Goal: Task Accomplishment & Management: Use online tool/utility

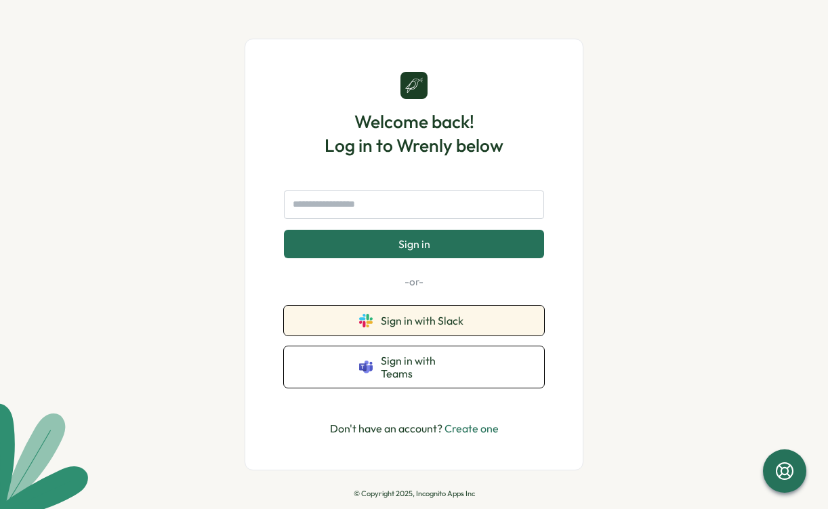
click at [411, 321] on span "Sign in with Slack" at bounding box center [425, 321] width 88 height 12
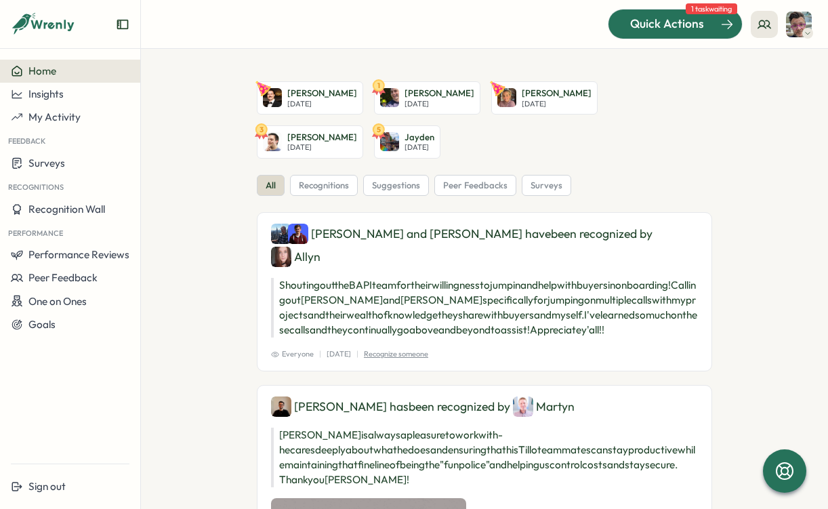
click at [667, 26] on span "Quick Actions" at bounding box center [667, 24] width 74 height 18
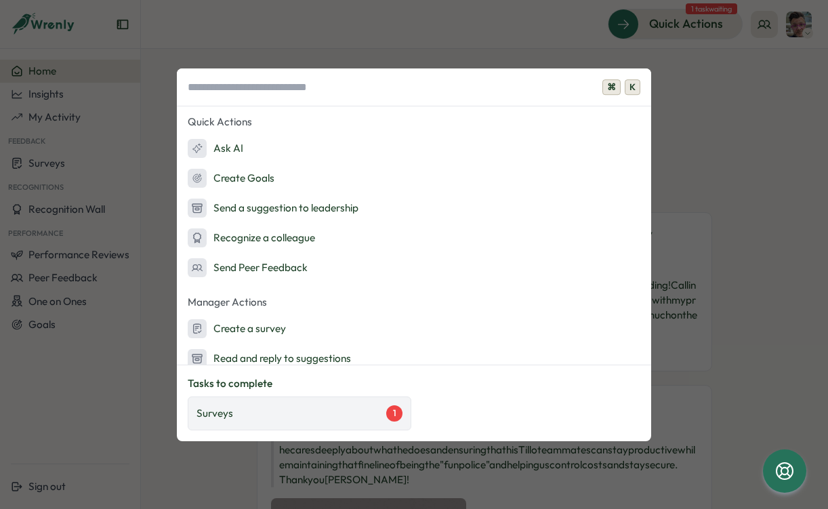
click at [317, 418] on div "Surveys 1" at bounding box center [300, 413] width 206 height 16
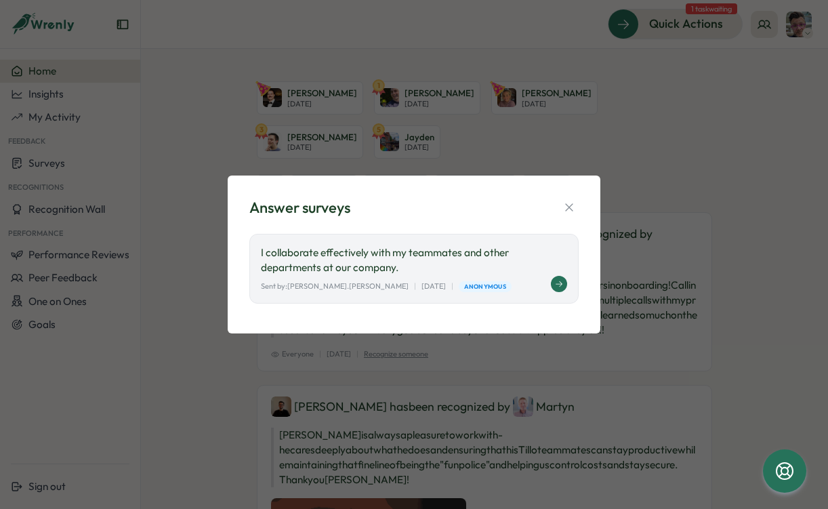
click at [557, 281] on icon at bounding box center [559, 284] width 8 height 8
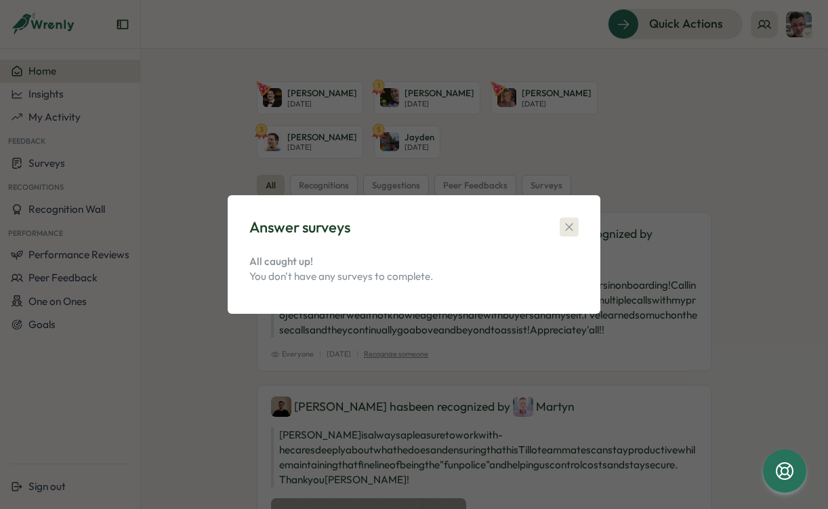
click at [569, 225] on icon "button" at bounding box center [570, 227] width 14 height 14
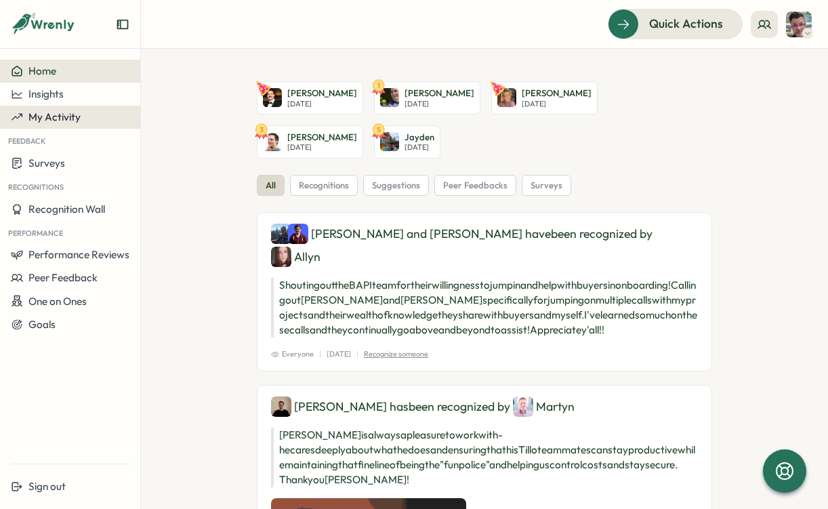
click at [36, 118] on span "My Activity" at bounding box center [54, 117] width 52 height 13
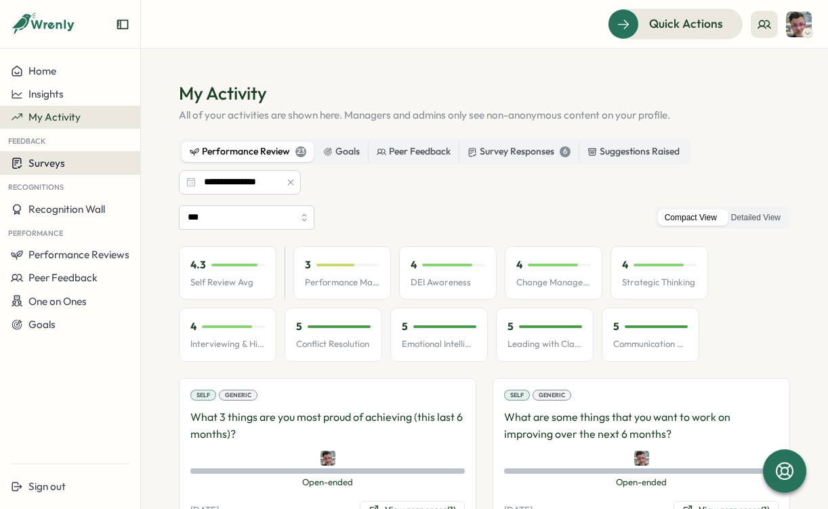
click at [62, 158] on span "Surveys" at bounding box center [46, 163] width 37 height 13
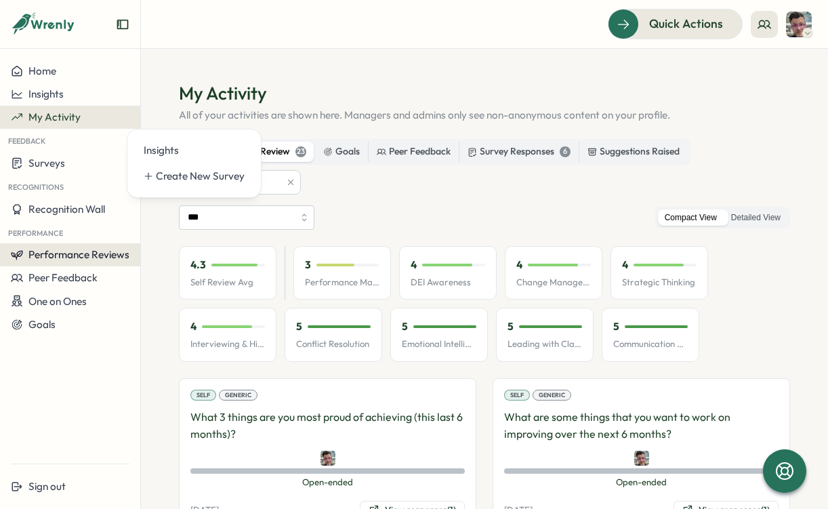
click at [64, 255] on span "Performance Reviews" at bounding box center [78, 254] width 101 height 13
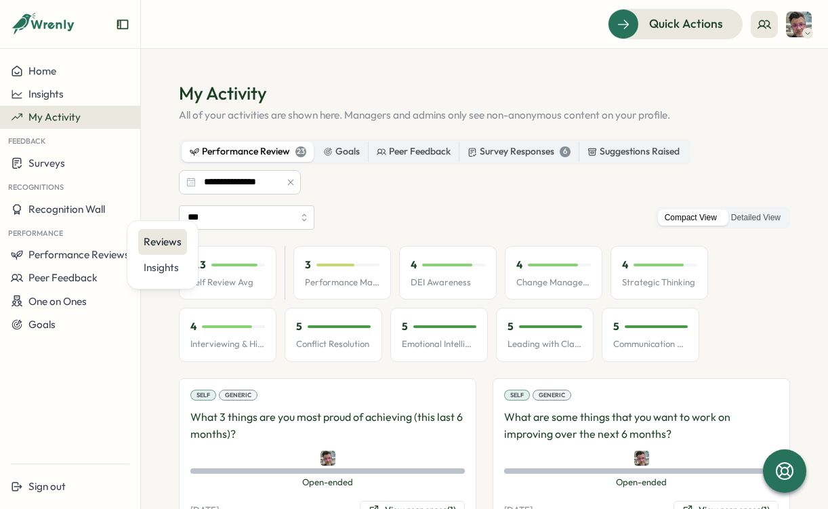
click at [155, 240] on div "Reviews" at bounding box center [163, 242] width 38 height 15
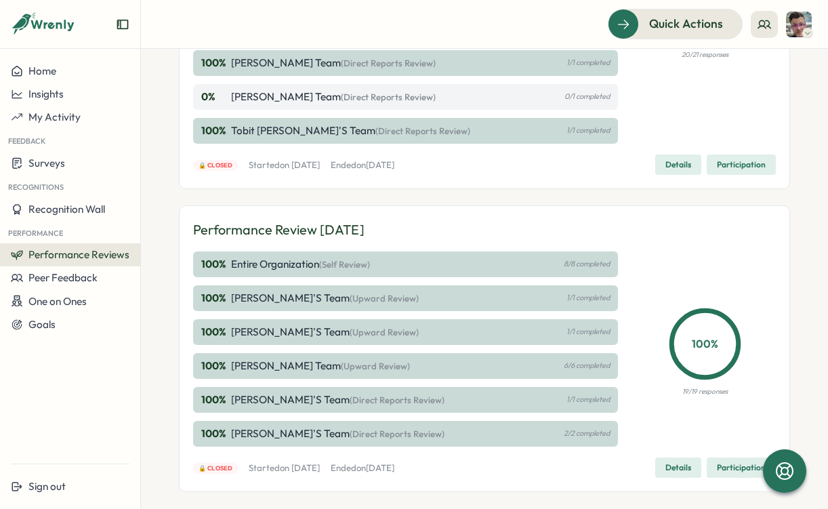
scroll to position [491, 0]
click at [283, 98] on p "Jay Cowle's Team (Direct Reports Review)" at bounding box center [333, 96] width 205 height 15
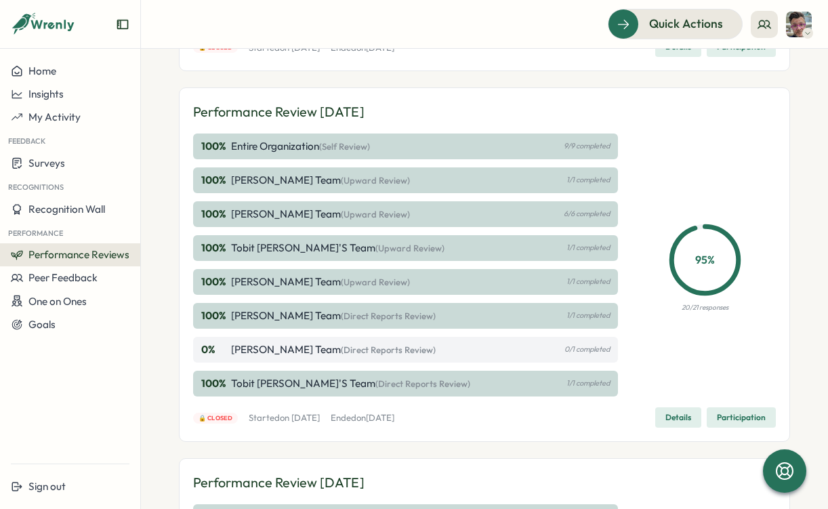
scroll to position [239, 0]
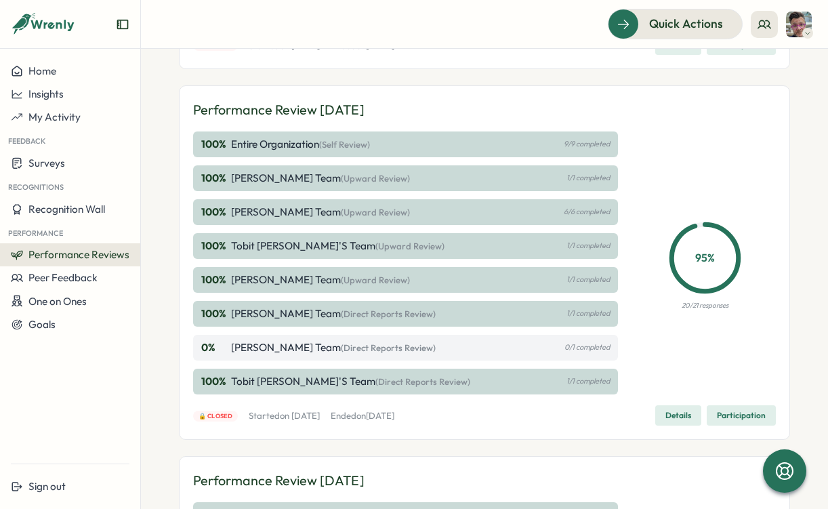
click at [675, 416] on span "Details" at bounding box center [679, 415] width 26 height 19
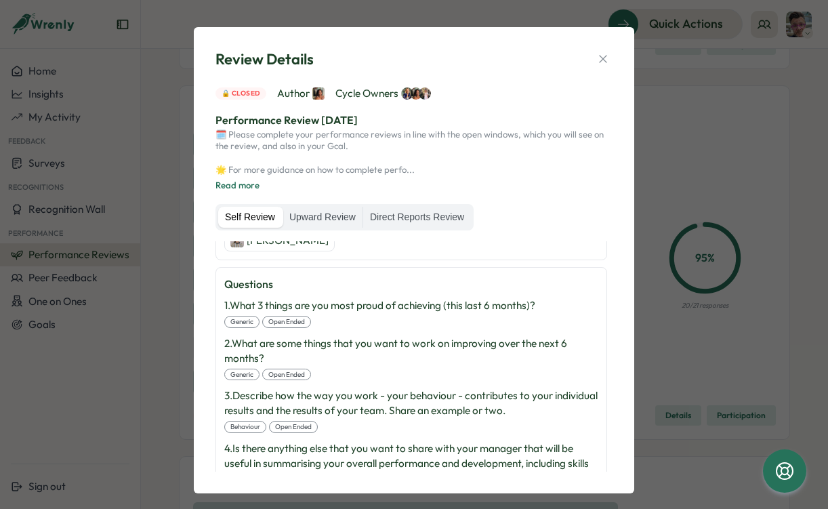
scroll to position [280, 0]
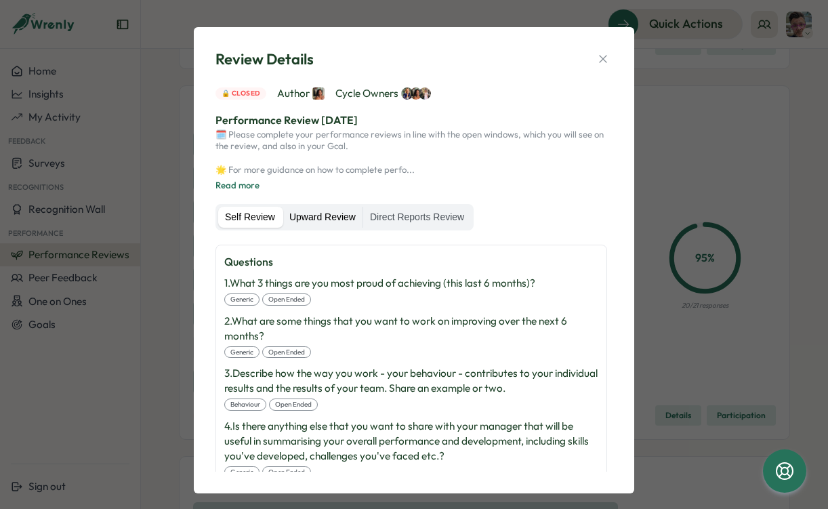
click at [317, 214] on label "Upward Review" at bounding box center [323, 218] width 80 height 22
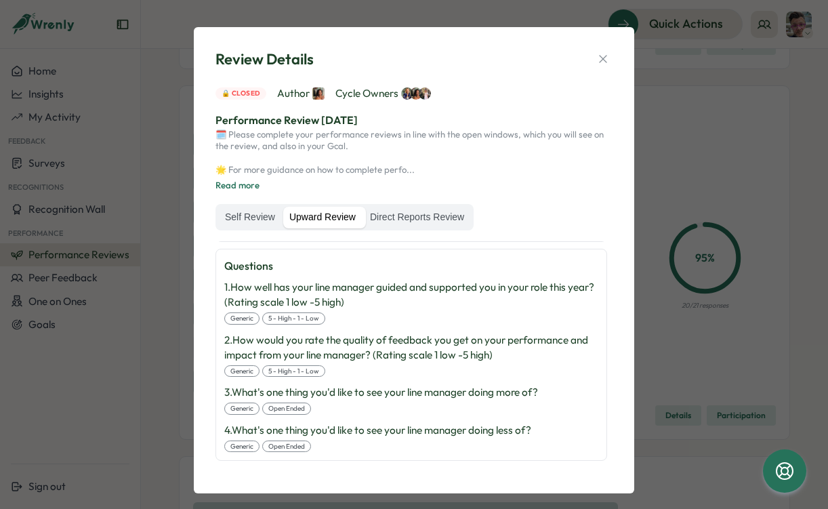
scroll to position [12, 0]
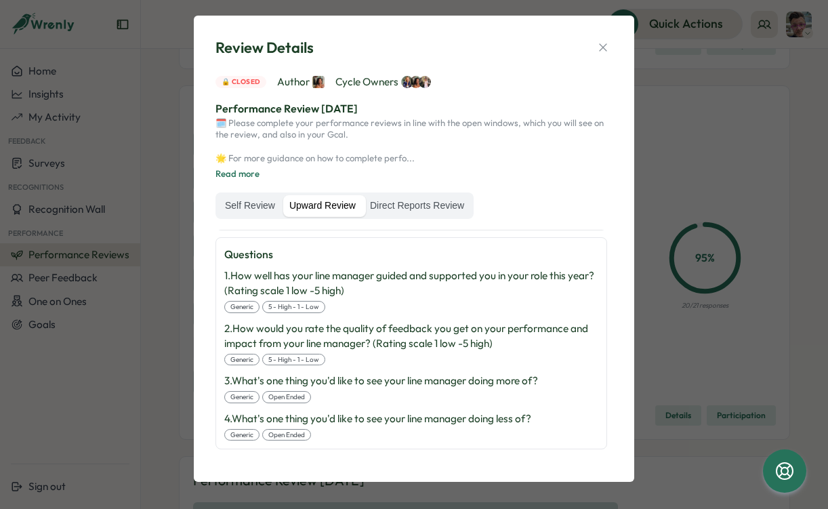
click at [358, 417] on p "4 . What's one thing you'd like to see your line manager doing less of?" at bounding box center [377, 418] width 307 height 15
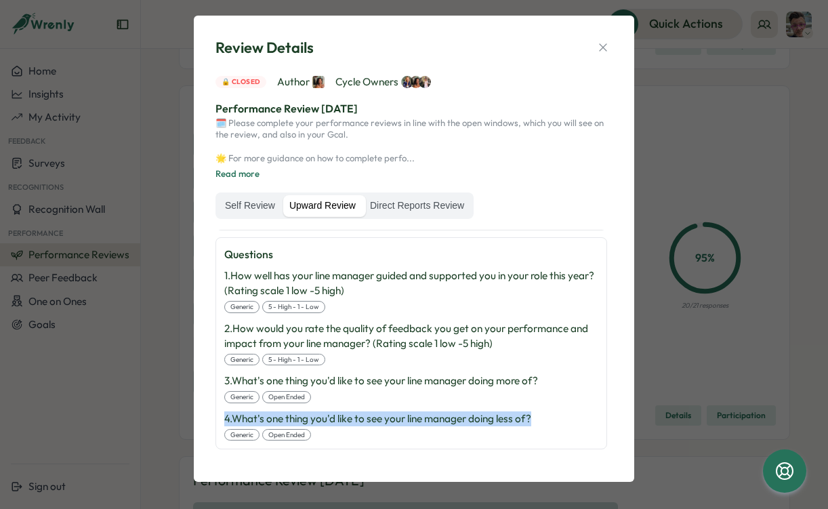
click at [358, 417] on p "4 . What's one thing you'd like to see your line manager doing less of?" at bounding box center [377, 418] width 307 height 15
click at [397, 200] on label "Direct Reports Review" at bounding box center [417, 206] width 108 height 22
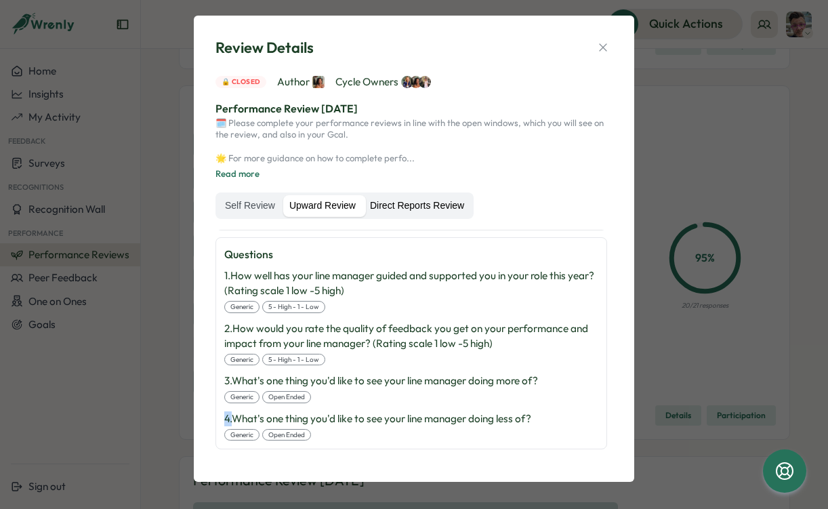
scroll to position [444, 0]
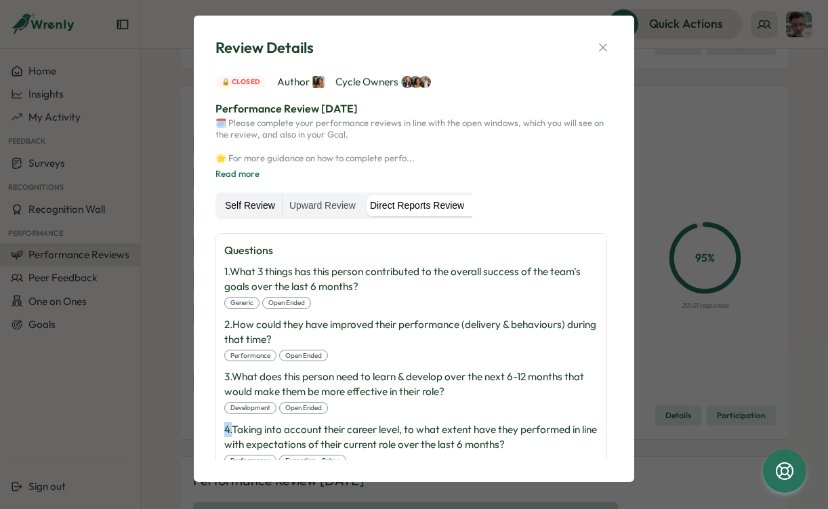
click at [246, 203] on label "Self Review" at bounding box center [250, 206] width 64 height 22
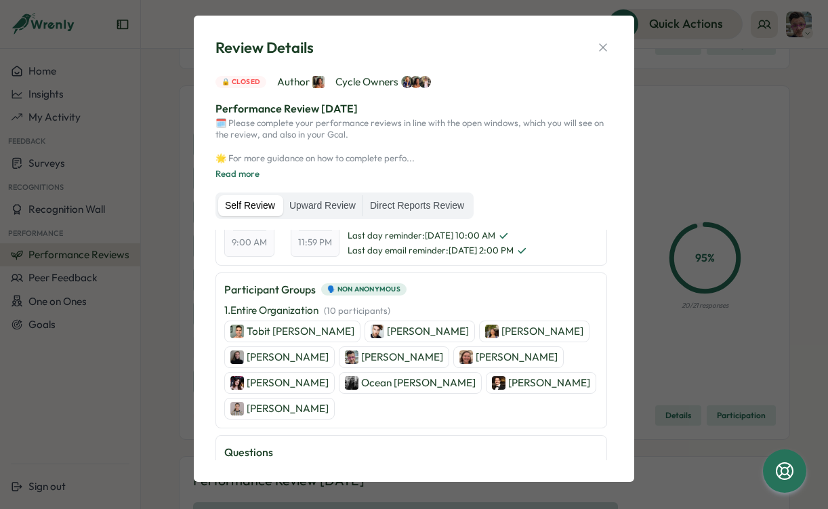
scroll to position [86, 0]
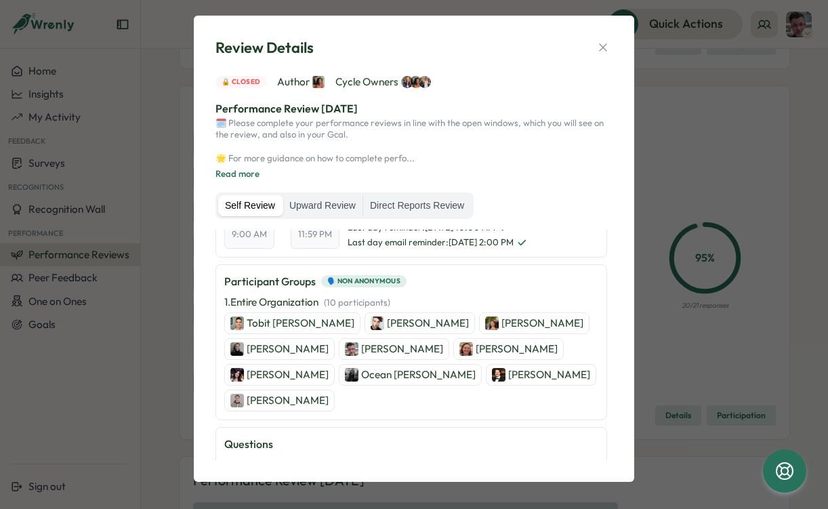
click at [329, 367] on p "Dannielle" at bounding box center [288, 374] width 82 height 15
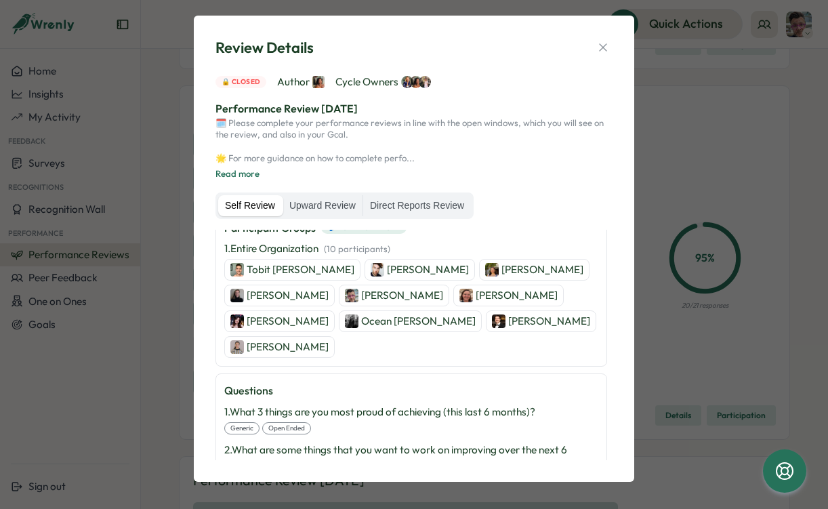
scroll to position [0, 0]
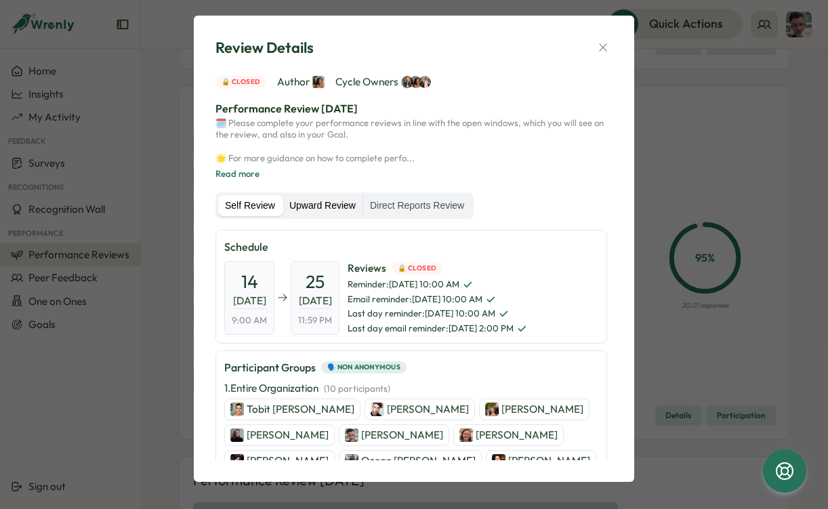
click at [331, 197] on label "Upward Review" at bounding box center [323, 206] width 80 height 22
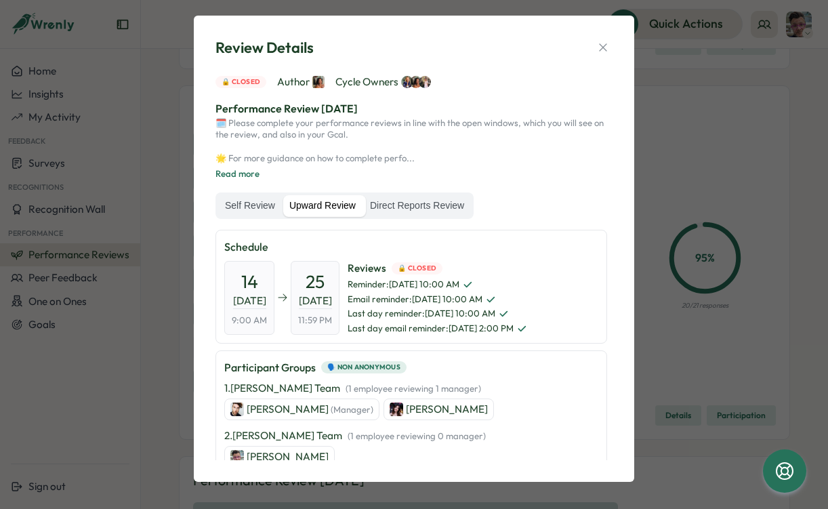
click at [406, 403] on p "Dannielle" at bounding box center [447, 409] width 82 height 15
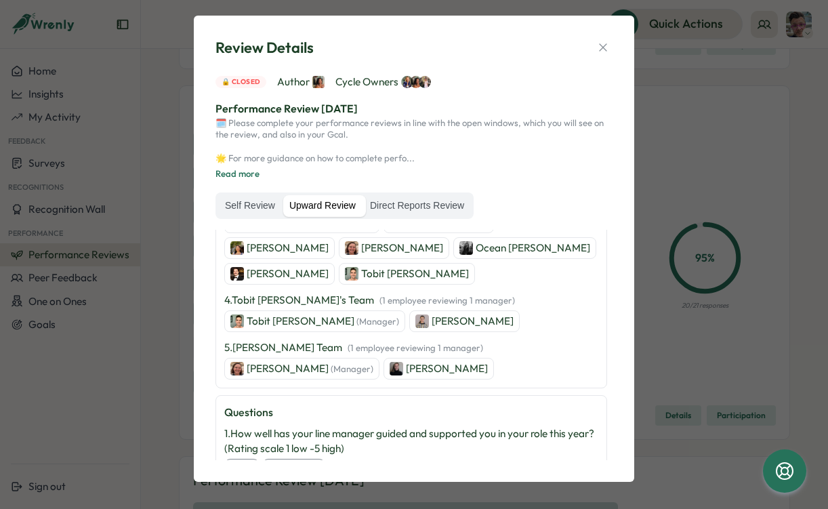
scroll to position [283, 0]
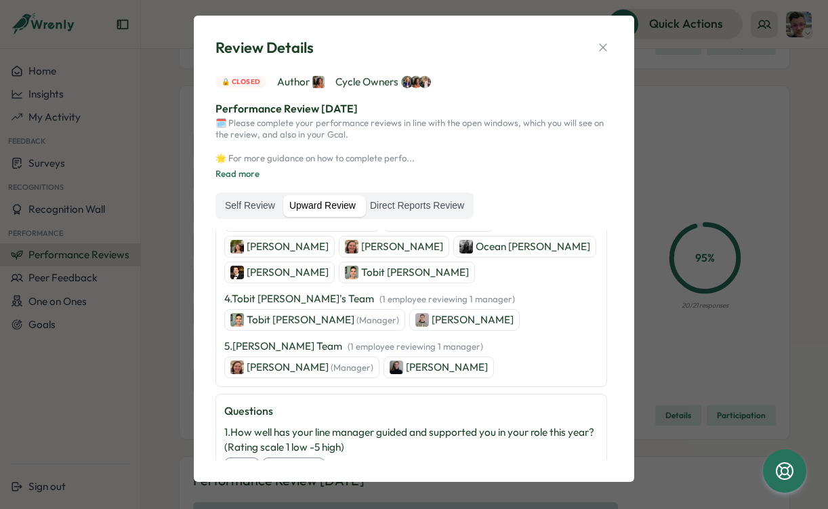
click at [425, 364] on p "[PERSON_NAME]" at bounding box center [447, 367] width 82 height 15
click at [600, 46] on icon "button" at bounding box center [604, 48] width 14 height 14
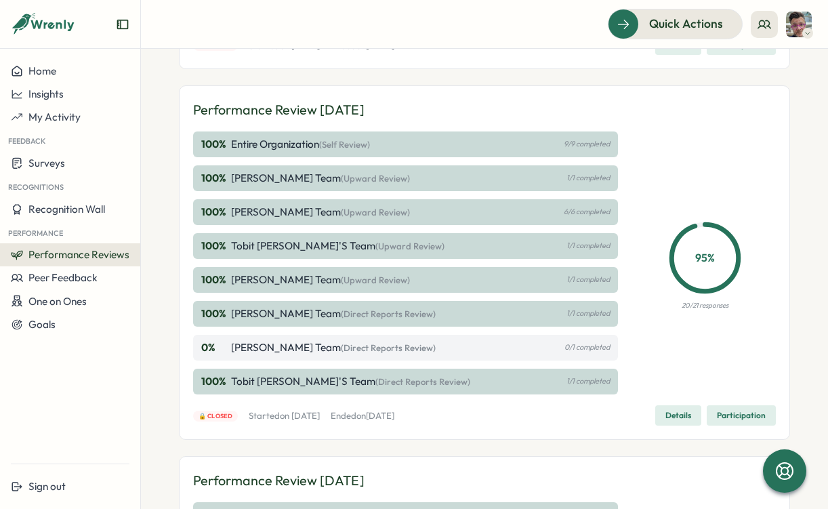
click at [485, 22] on div "Quick Actions" at bounding box center [484, 24] width 655 height 30
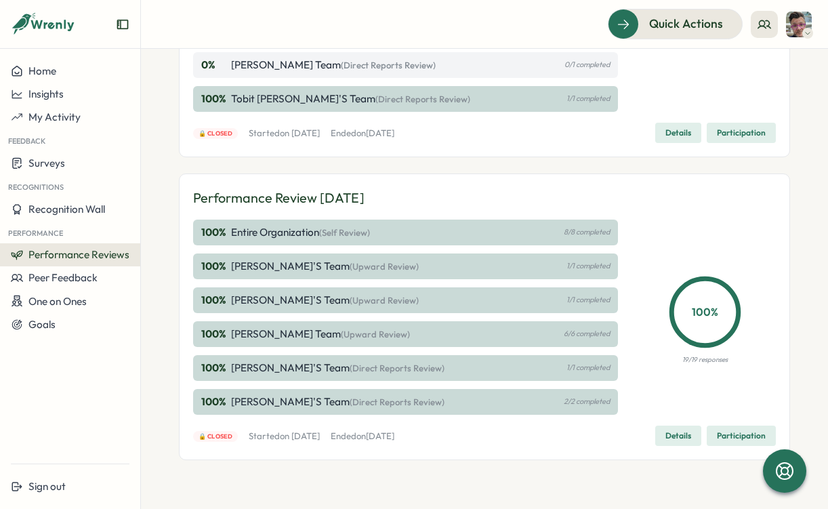
scroll to position [0, 0]
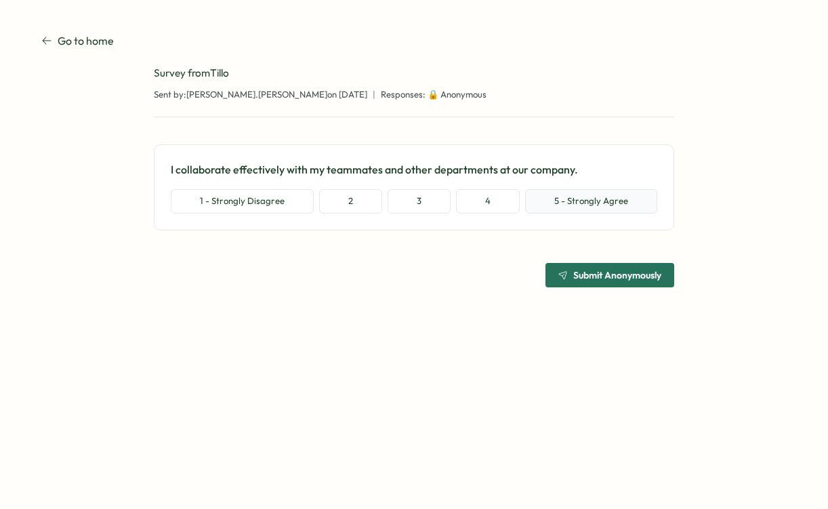
click at [558, 198] on button "5 - Strongly Agree" at bounding box center [591, 201] width 132 height 24
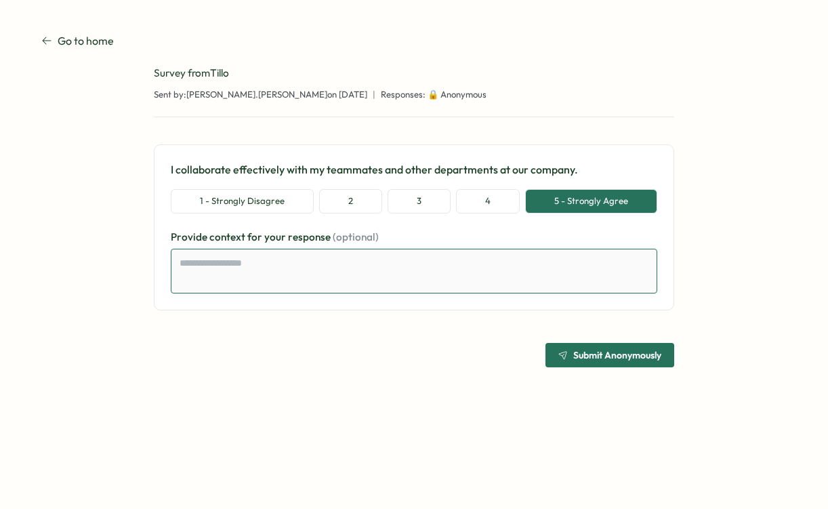
click at [524, 264] on textarea at bounding box center [414, 271] width 487 height 45
click at [565, 355] on icon "submit" at bounding box center [563, 354] width 9 height 9
